Goal: Transaction & Acquisition: Purchase product/service

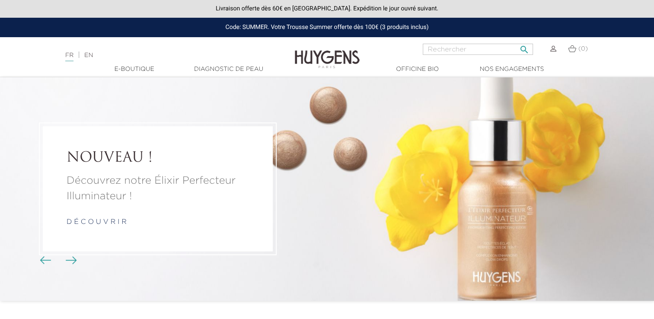
click at [483, 51] on input "Rechercher" at bounding box center [478, 49] width 110 height 11
type input "cils"
click at [517, 41] on button " Rechercher" at bounding box center [525, 47] width 16 height 12
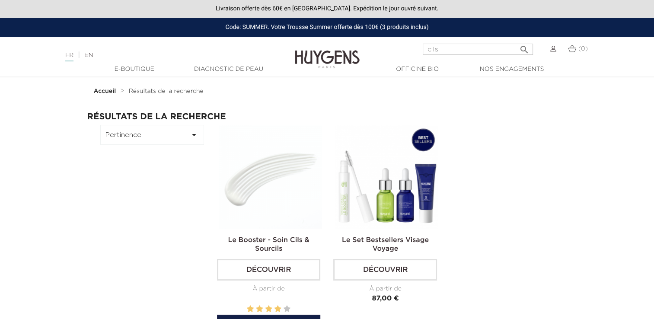
click at [261, 206] on img at bounding box center [271, 177] width 104 height 104
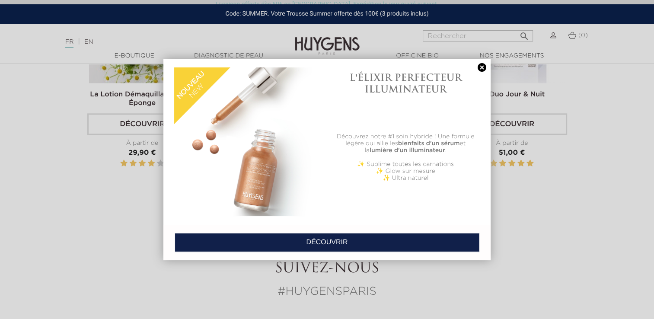
scroll to position [1230, 0]
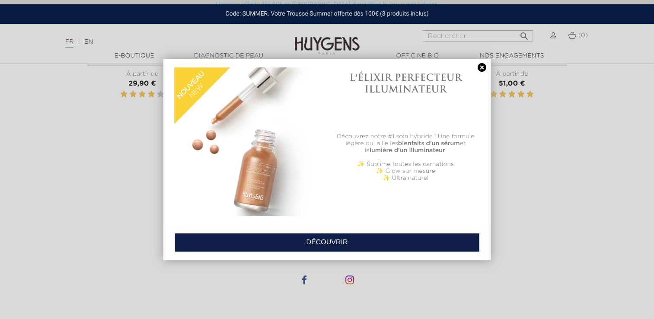
click at [483, 70] on link at bounding box center [482, 67] width 12 height 9
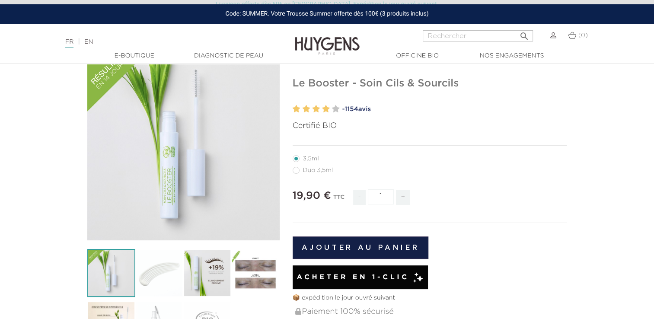
scroll to position [96, 0]
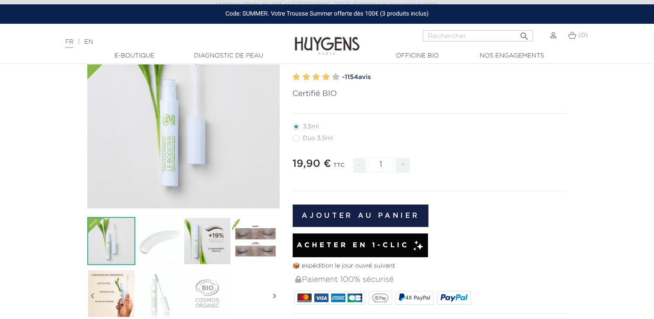
click at [336, 247] on span "Acheter en 1-clic" at bounding box center [353, 245] width 112 height 10
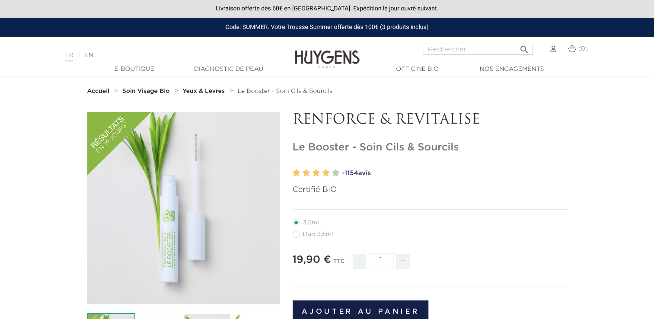
click at [422, 152] on h1 "Le Booster - Soin Cils & Sourcils" at bounding box center [430, 147] width 275 height 13
drag, startPoint x: 422, startPoint y: 152, endPoint x: 410, endPoint y: 150, distance: 12.0
click at [410, 150] on h1 "Le Booster - Soin Cils & Sourcils" at bounding box center [430, 147] width 275 height 13
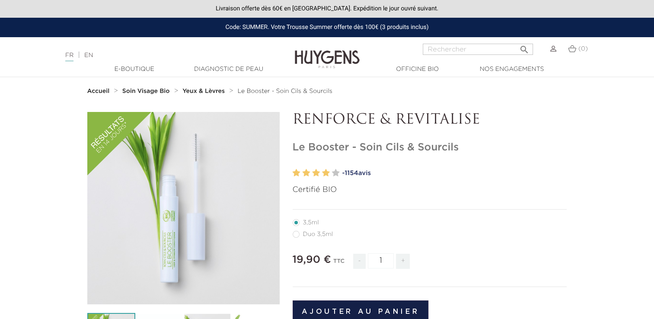
click at [410, 150] on h1 "Le Booster - Soin Cils & Sourcils" at bounding box center [430, 147] width 275 height 13
click at [434, 147] on h1 "Le Booster - Soin Cils & Sourcils" at bounding box center [430, 147] width 275 height 13
drag, startPoint x: 460, startPoint y: 148, endPoint x: 287, endPoint y: 148, distance: 172.9
copy h1 "Le Booster - Soin Cils & Sourcils"
